Goal: Check status: Check status

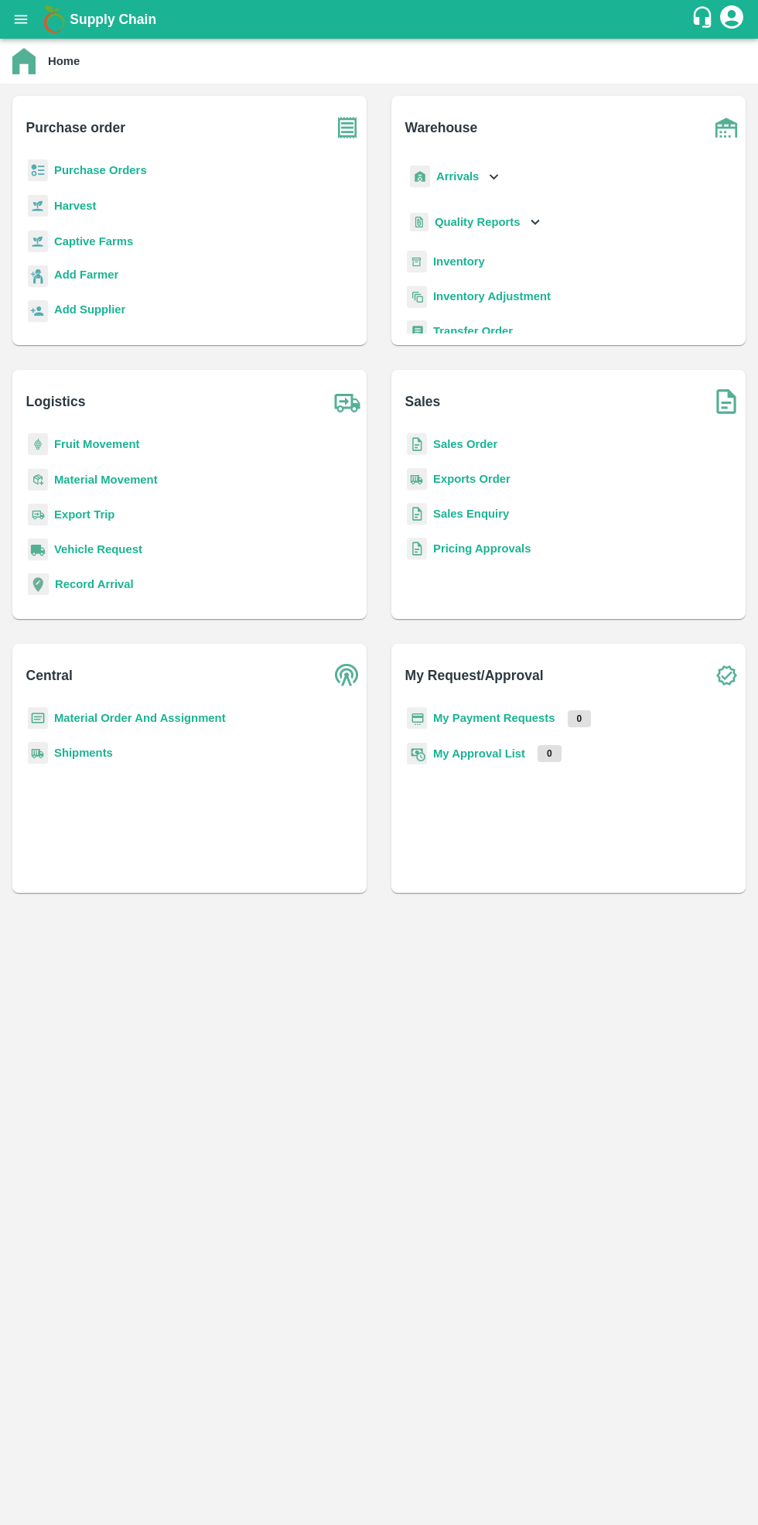
click at [118, 169] on b "Purchase Orders" at bounding box center [100, 170] width 93 height 12
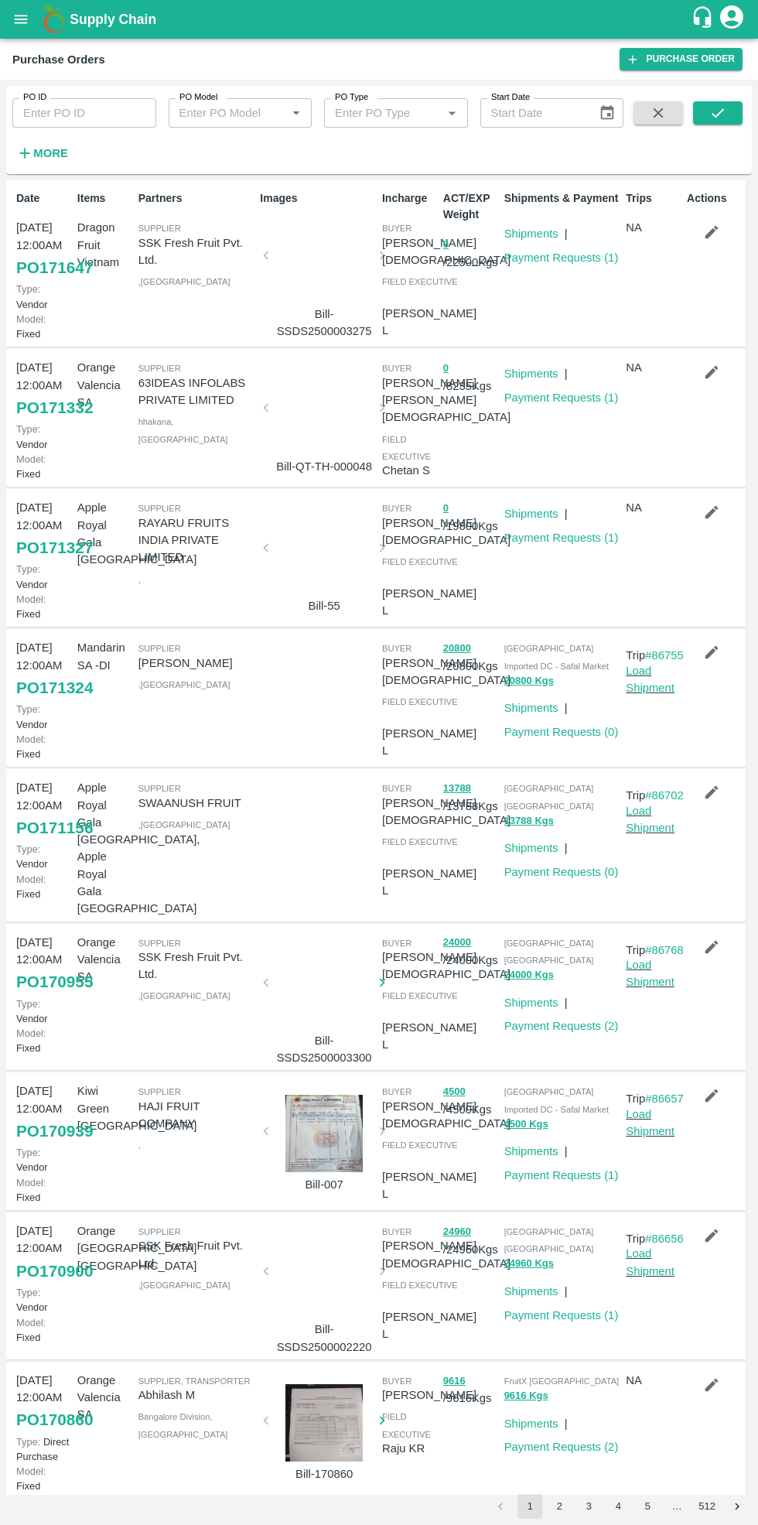
click at [577, 393] on link "Payment Requests ( 1 )" at bounding box center [562, 398] width 115 height 12
